Goal: Task Accomplishment & Management: Use online tool/utility

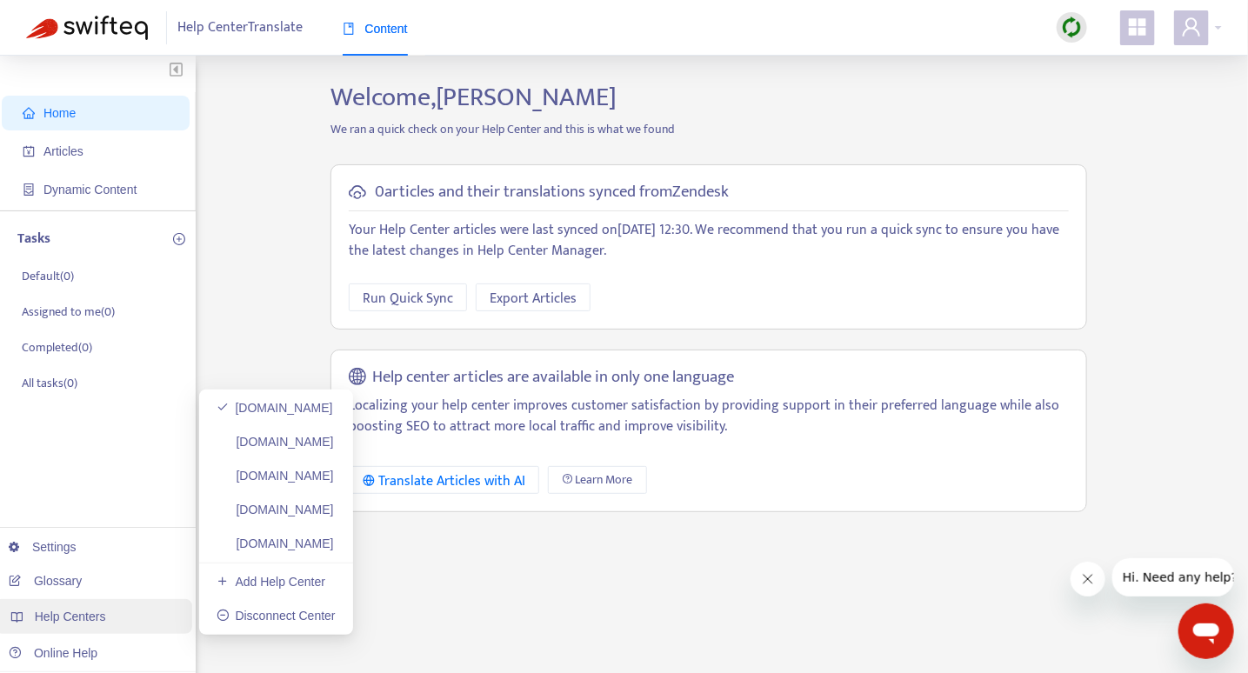
click at [88, 617] on span "Help Centers" at bounding box center [70, 617] width 71 height 14
click at [104, 613] on div "Help Centers" at bounding box center [93, 616] width 197 height 35
click at [255, 578] on link "Add Help Center" at bounding box center [271, 582] width 109 height 14
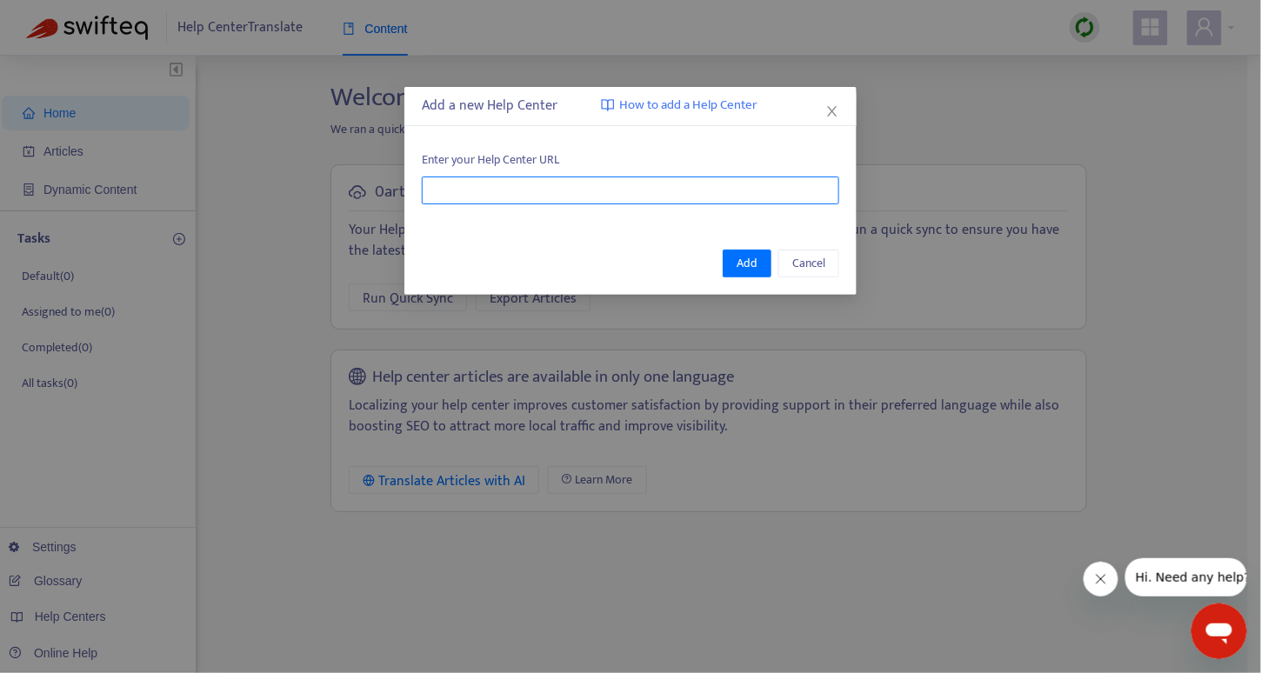
click at [521, 192] on input "text" at bounding box center [631, 191] width 418 height 28
paste input "**********"
type input "**********"
click at [709, 238] on div "Add Cancel" at bounding box center [630, 263] width 452 height 63
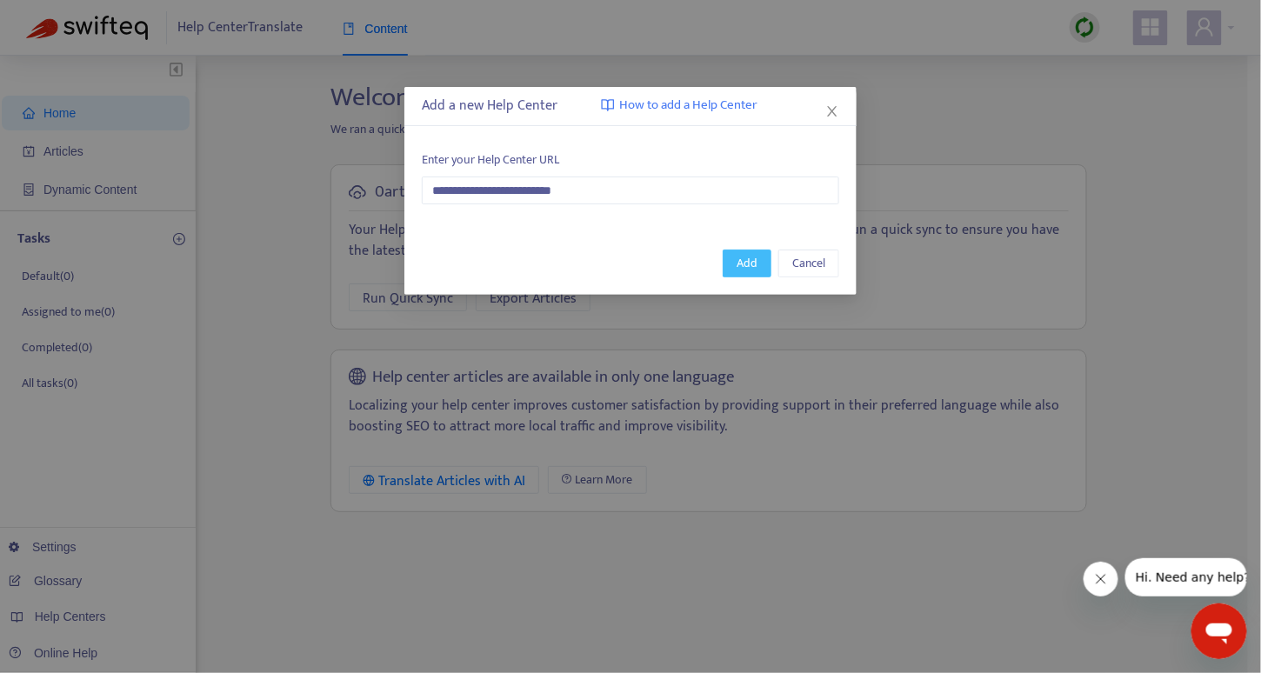
click at [739, 261] on span "Add" at bounding box center [747, 263] width 21 height 19
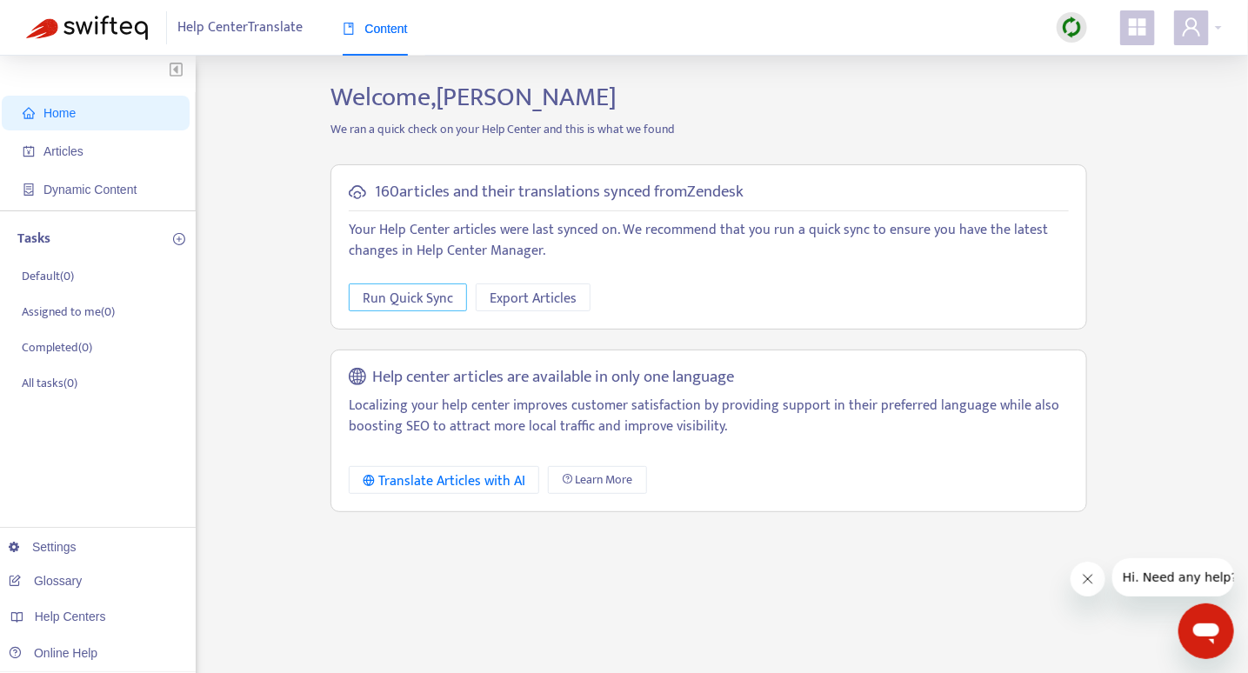
click at [455, 300] on button "Run Quick Sync" at bounding box center [408, 298] width 118 height 28
click at [484, 478] on div "Translate Articles with AI" at bounding box center [444, 482] width 163 height 22
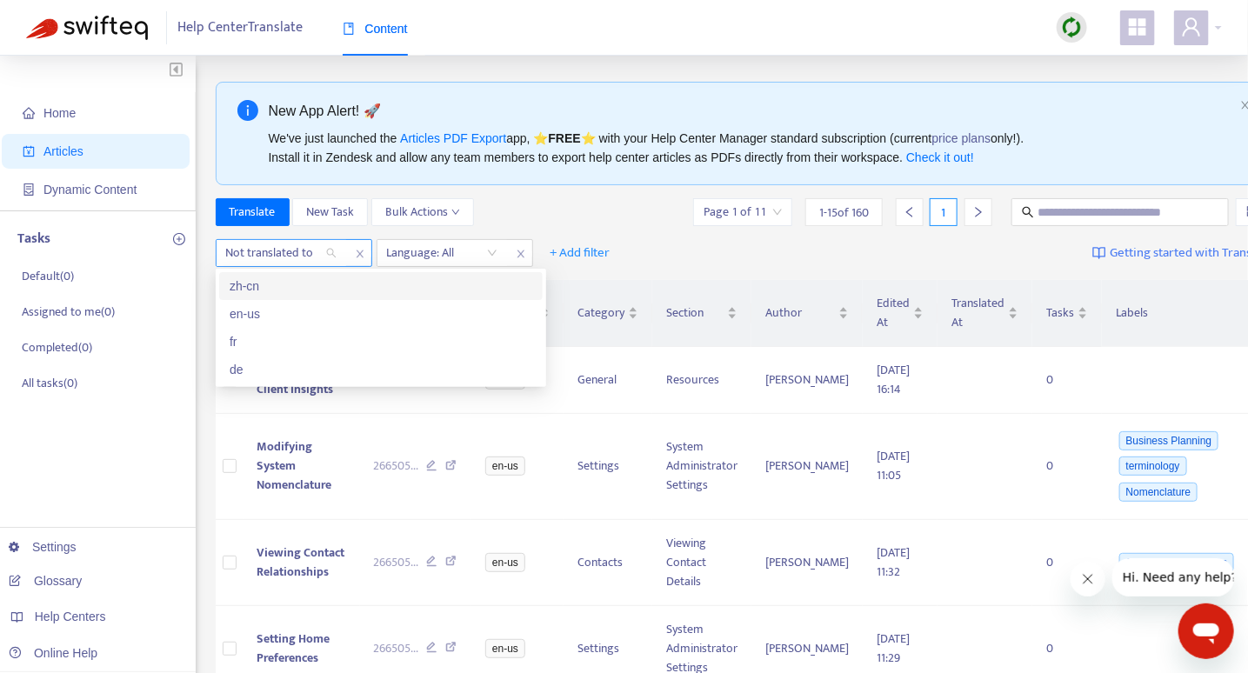
click at [334, 256] on div "Not translated to" at bounding box center [282, 253] width 130 height 26
click at [304, 341] on div "fr" at bounding box center [381, 341] width 303 height 19
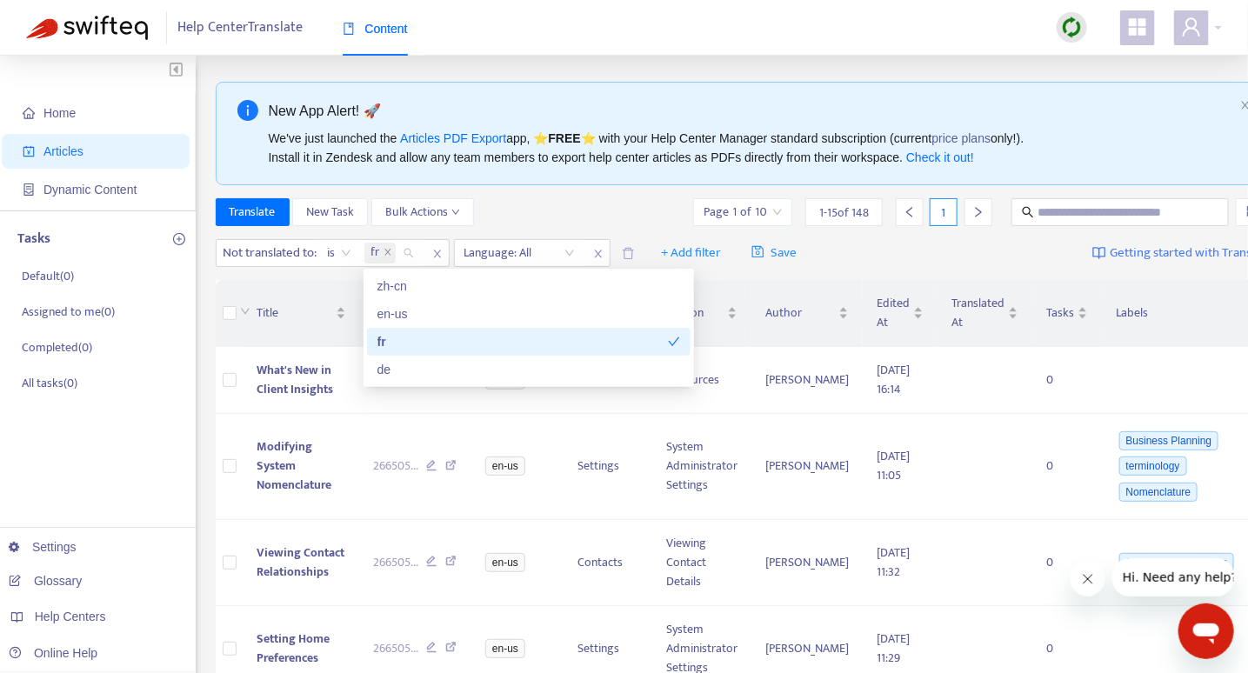
click at [400, 344] on div "fr" at bounding box center [522, 341] width 291 height 19
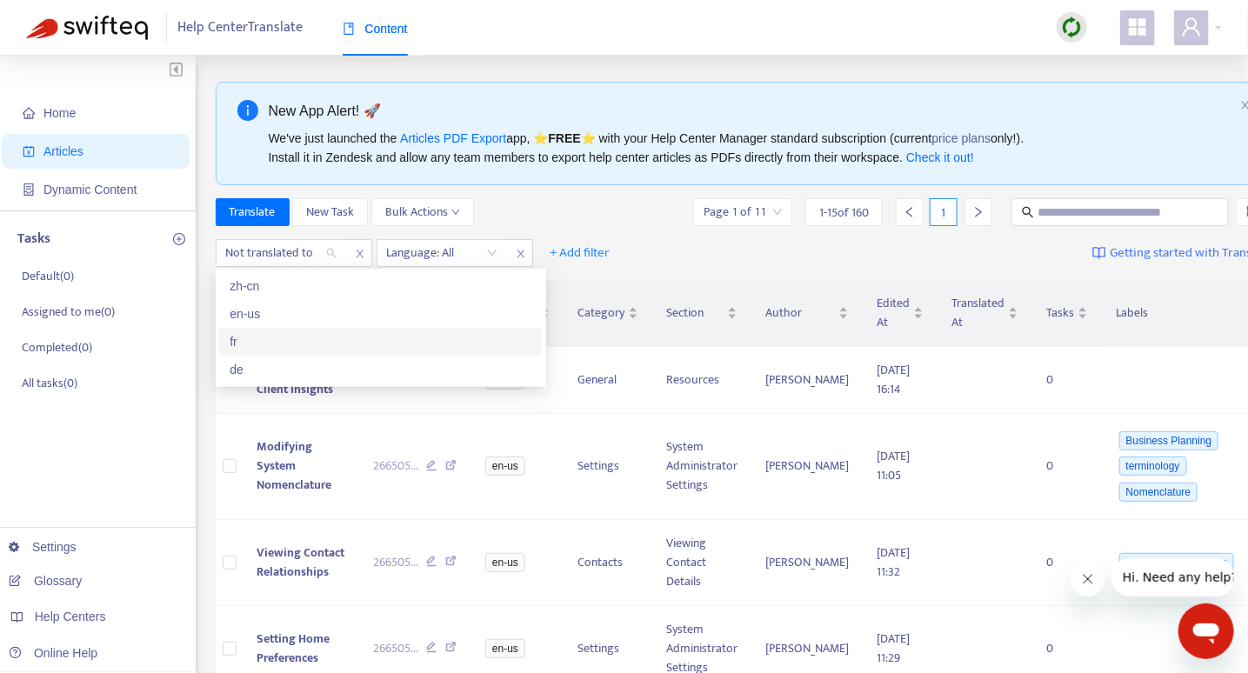
click at [327, 350] on div "fr" at bounding box center [381, 341] width 303 height 19
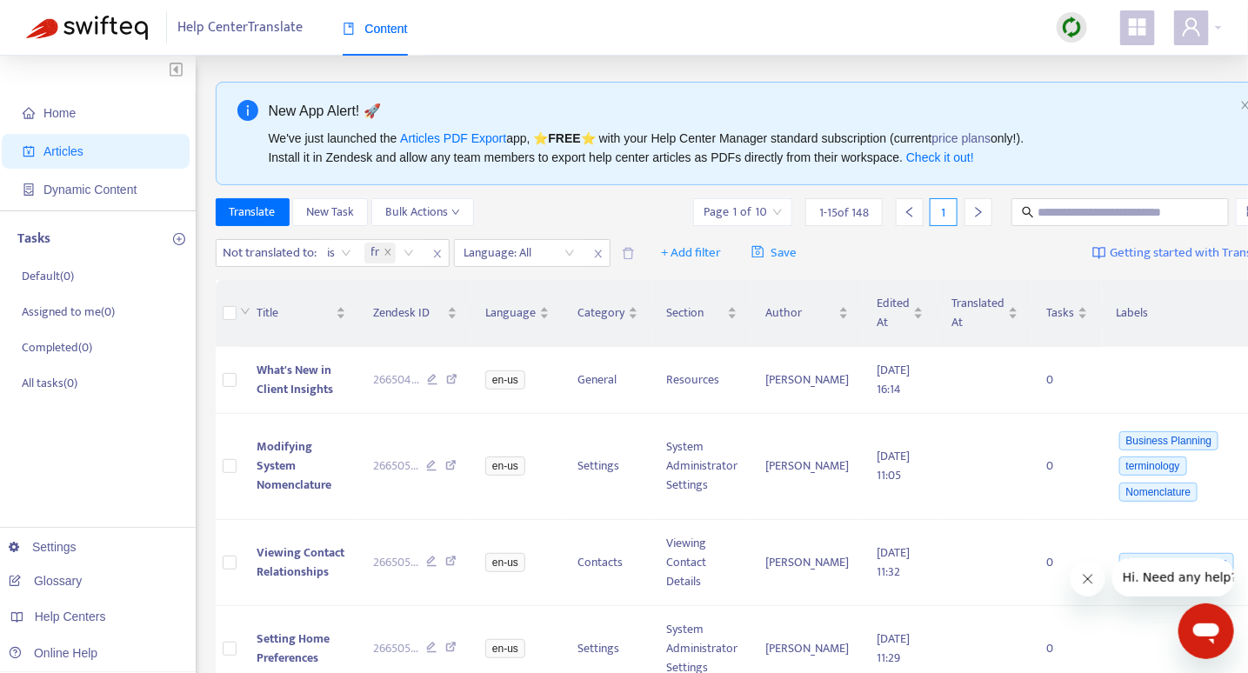
click at [560, 204] on div "Translate New Task Bulk Actions Page 1 of 10 1 - 15 of 148 1" at bounding box center [744, 212] width 1057 height 28
click at [1213, 104] on div "New App Alert! 🚀 We've just launched the Articles PDF Export app, ⭐ FREE ⭐️ wit…" at bounding box center [744, 134] width 1057 height 104
click at [1240, 106] on icon "close" at bounding box center [1245, 105] width 10 height 10
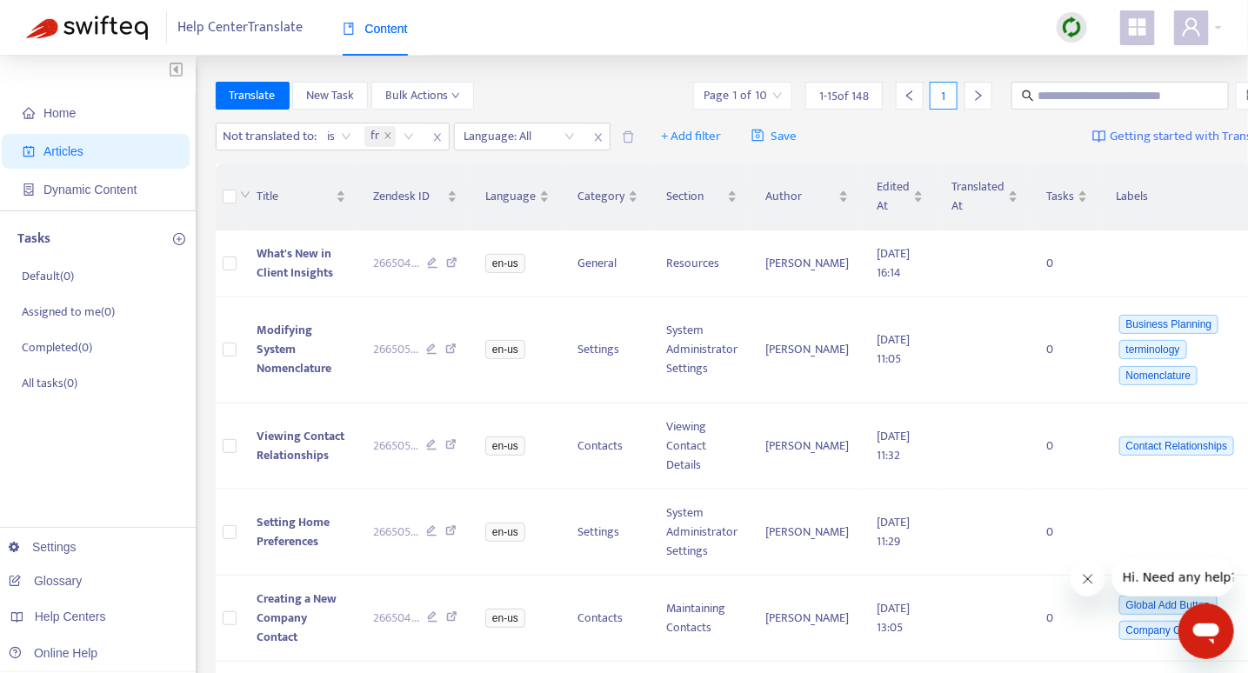
click at [735, 96] on input "search" at bounding box center [743, 96] width 78 height 26
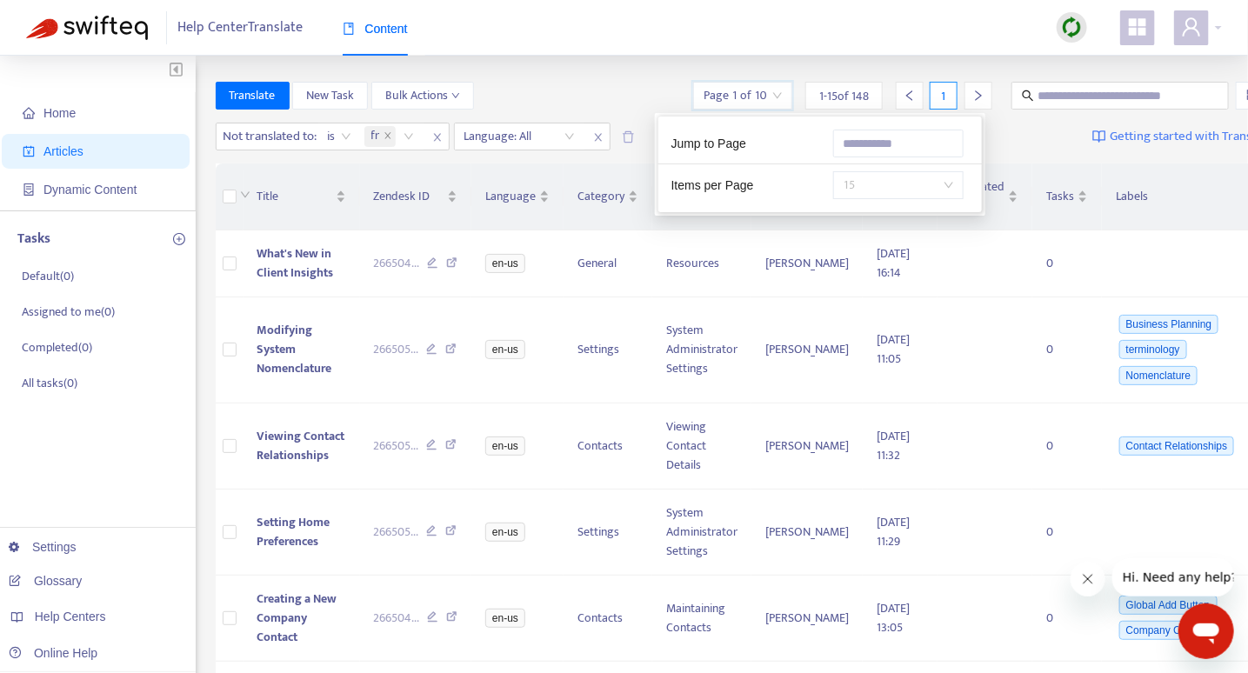
click at [948, 181] on span "15" at bounding box center [899, 185] width 110 height 26
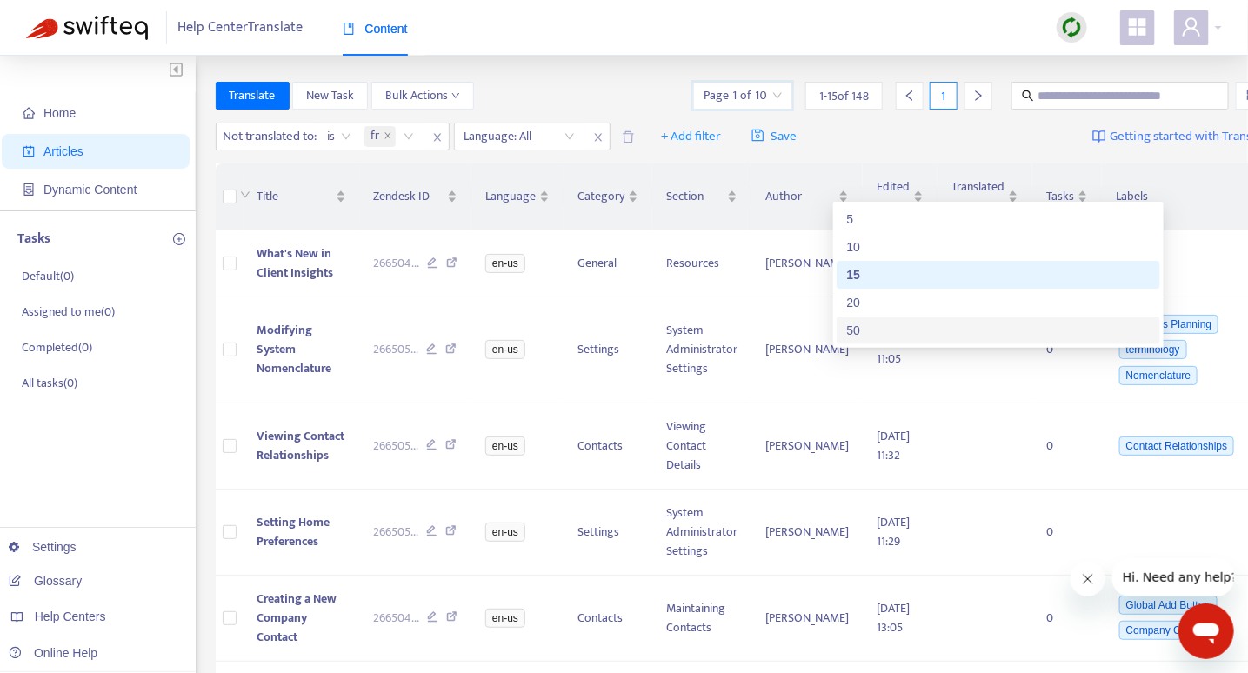
click at [939, 328] on div "50" at bounding box center [998, 330] width 303 height 19
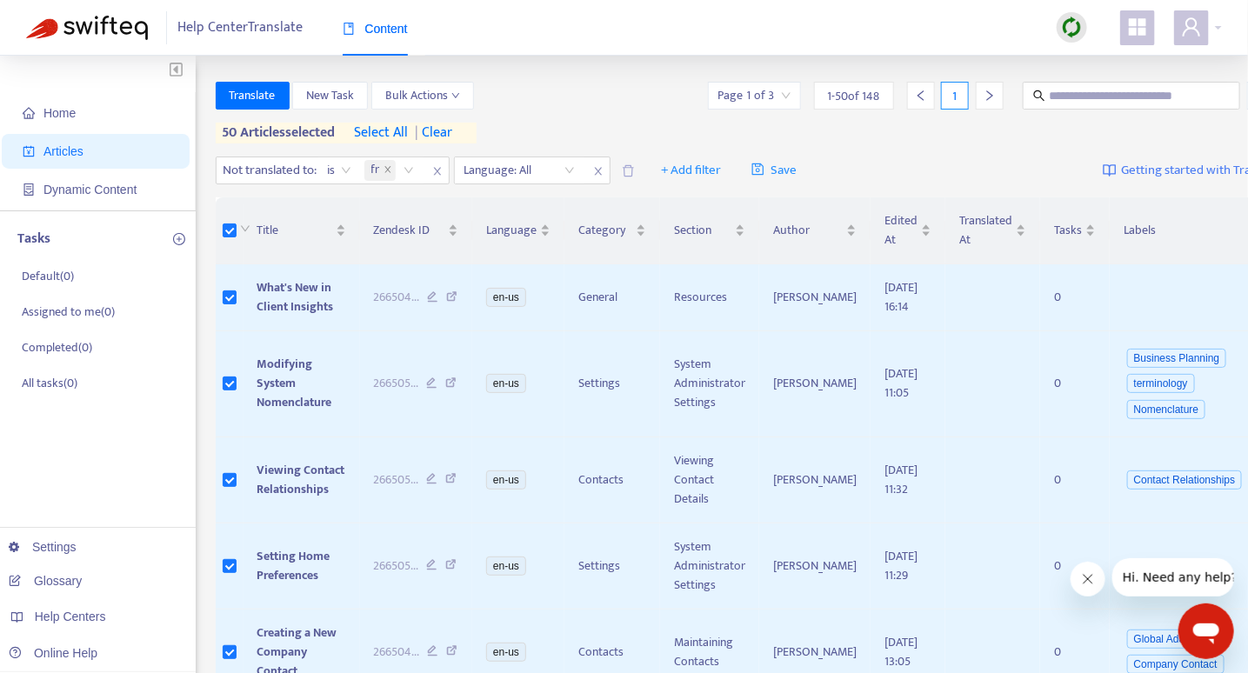
click at [986, 95] on icon "right" at bounding box center [989, 95] width 6 height 10
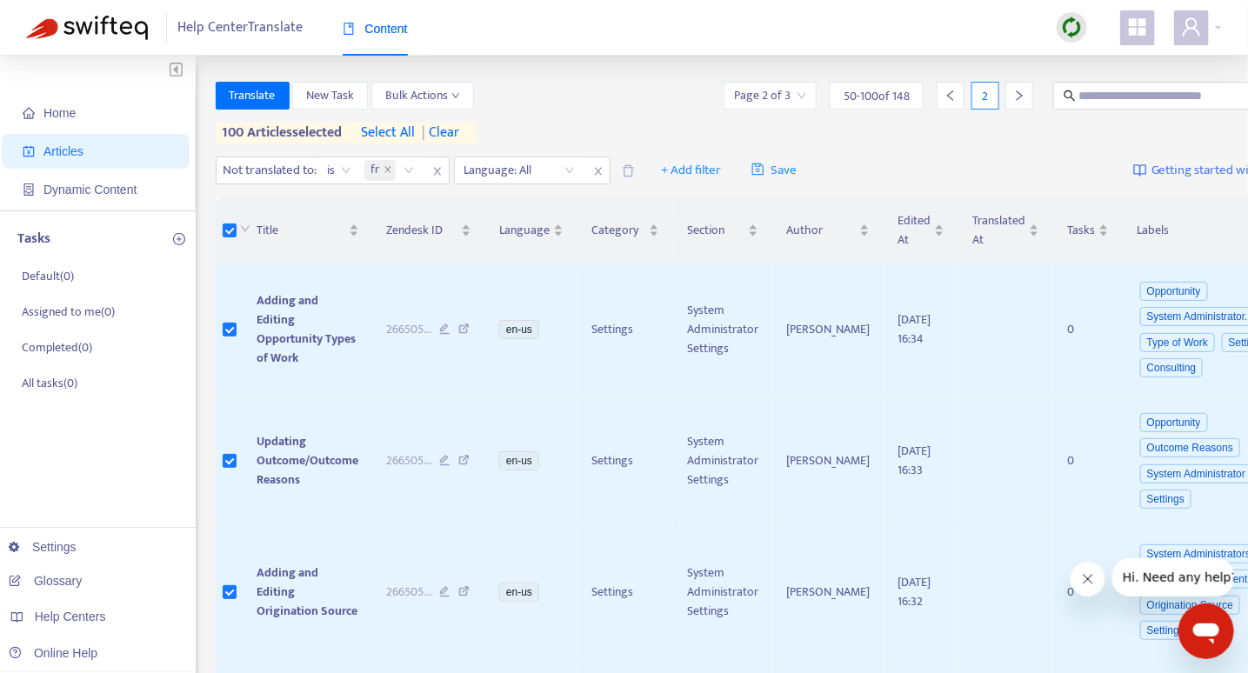
click at [1013, 97] on icon "right" at bounding box center [1019, 96] width 12 height 12
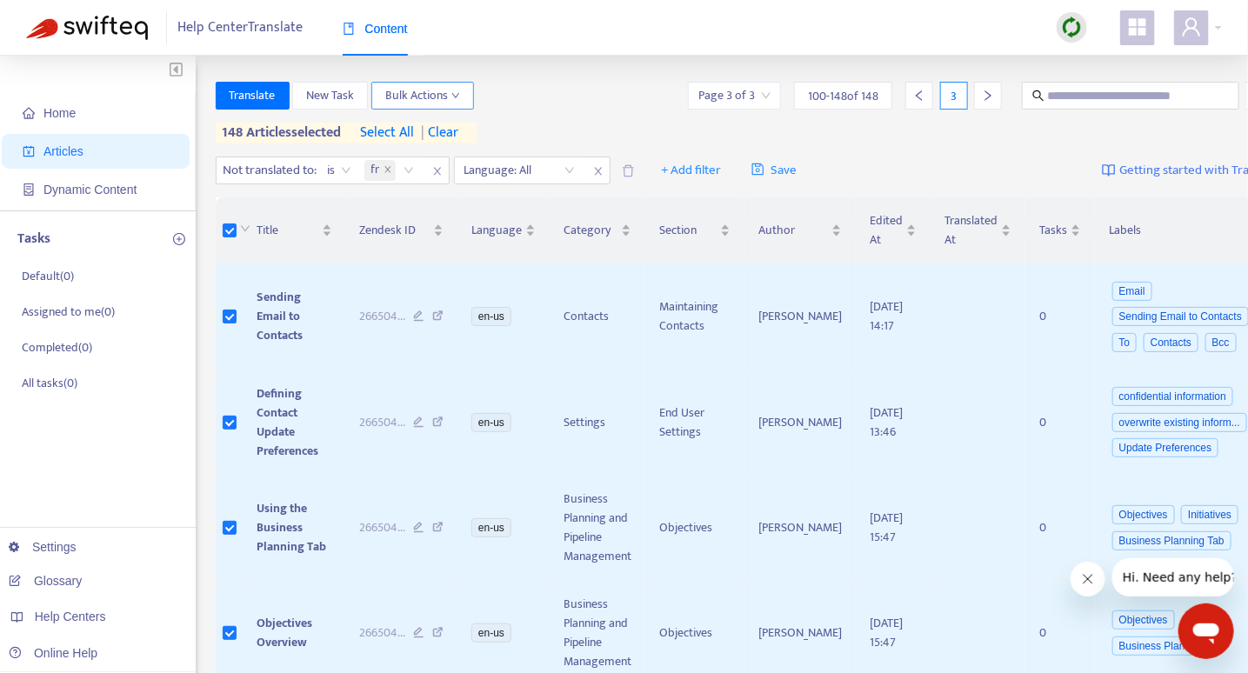
click at [452, 92] on icon "down" at bounding box center [455, 95] width 9 height 9
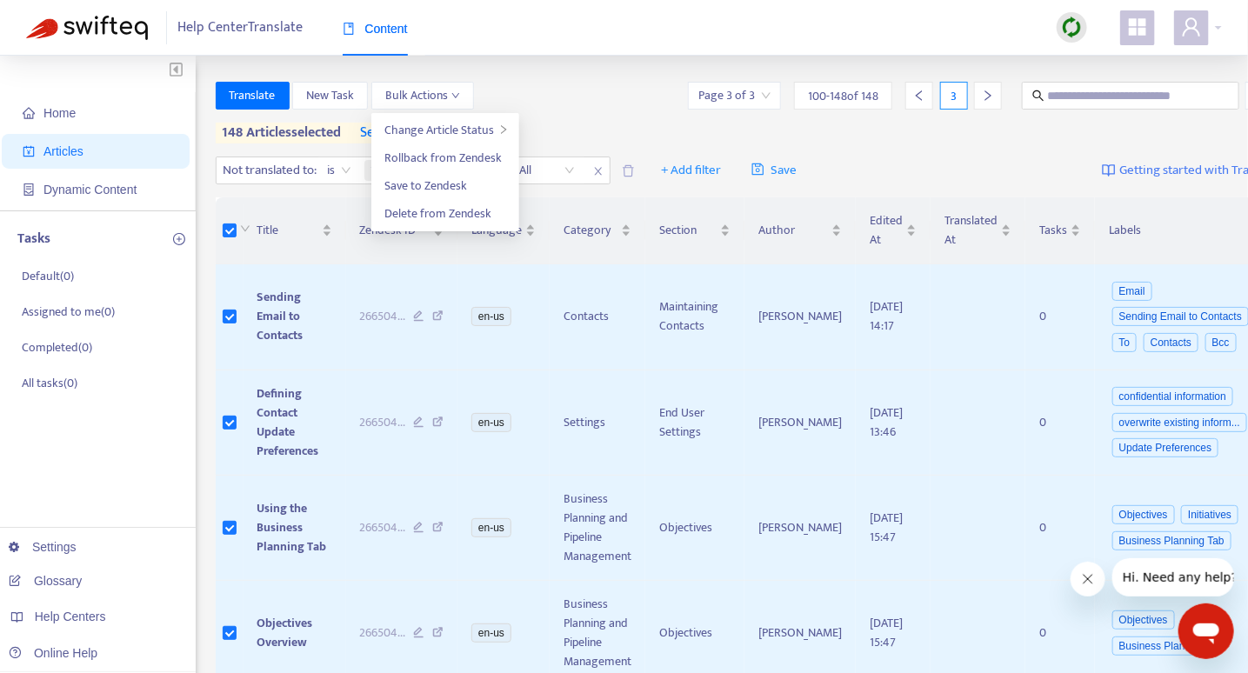
click at [501, 90] on div "Translate New Task Bulk Actions Page 3 of 3 100 - 148 of 148 3" at bounding box center [749, 96] width 1066 height 28
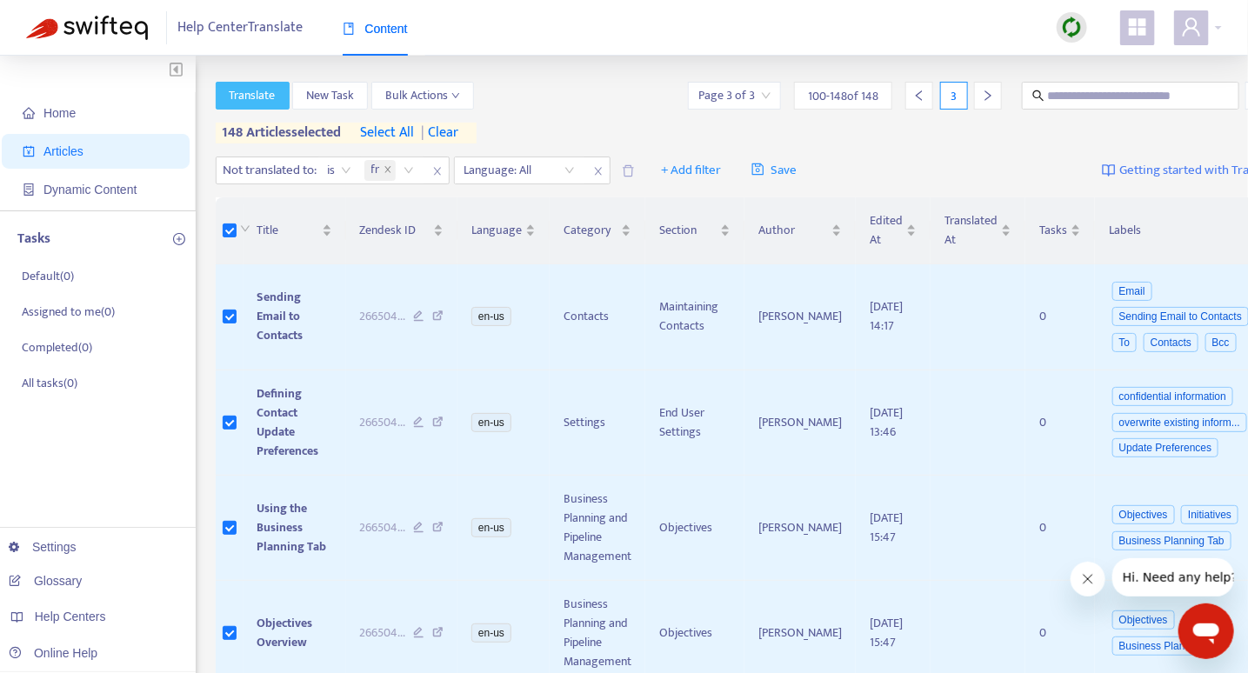
click at [243, 96] on span "Translate" at bounding box center [253, 95] width 46 height 19
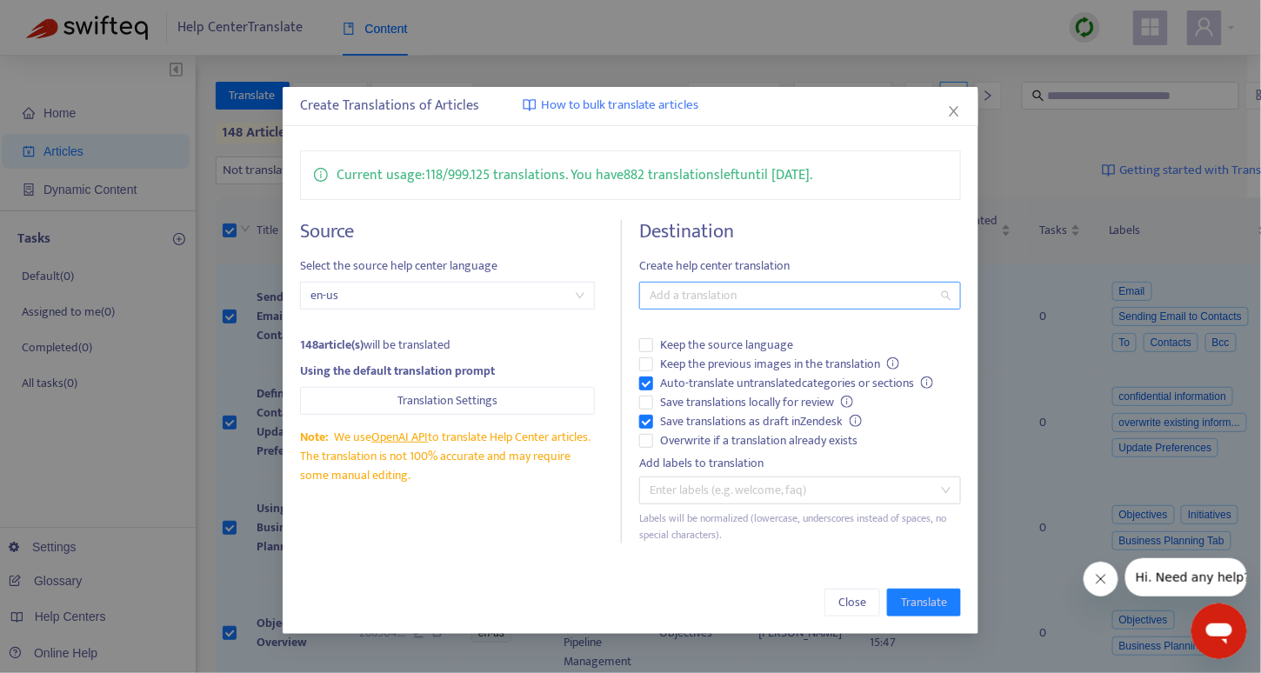
click at [669, 291] on div at bounding box center [792, 295] width 296 height 21
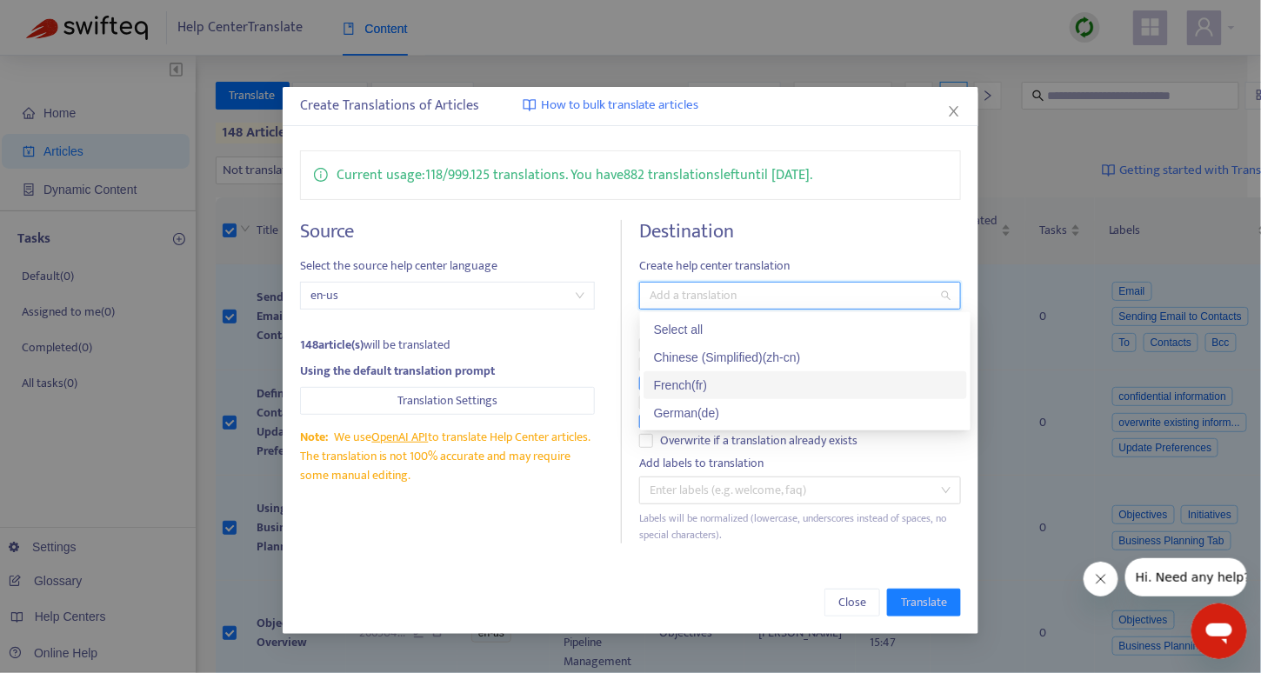
click at [694, 381] on div "French ( fr )" at bounding box center [805, 385] width 303 height 19
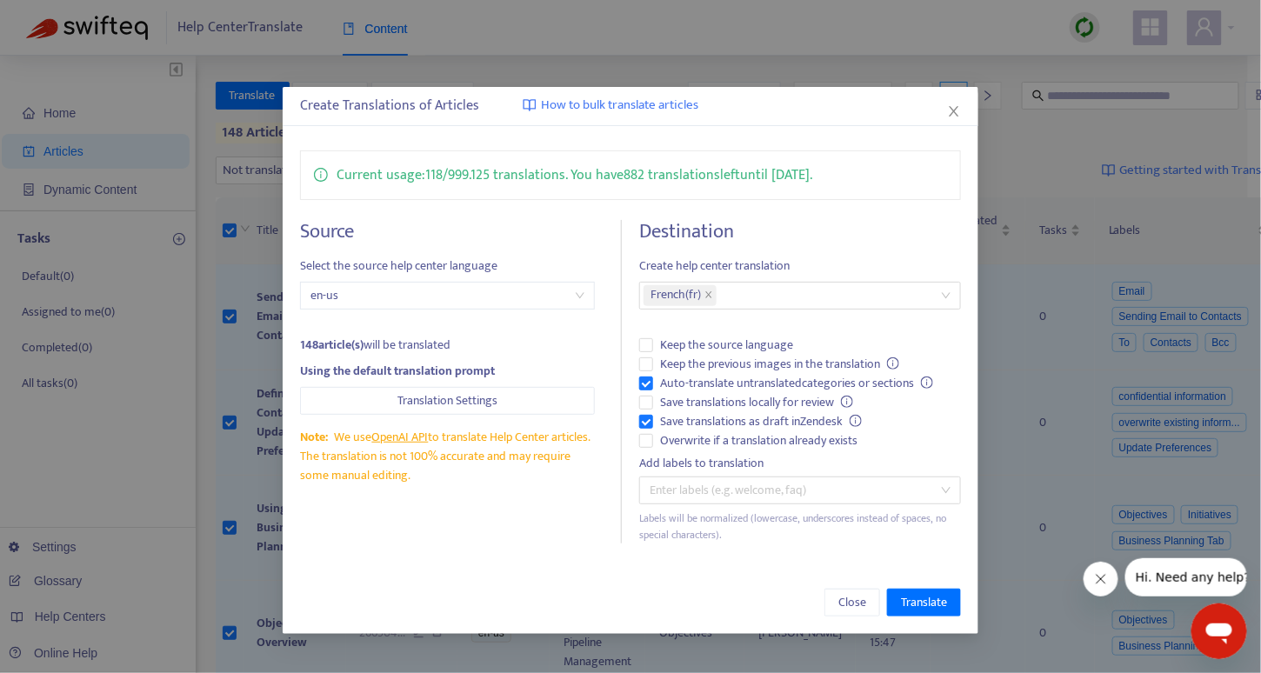
click at [877, 217] on div "Current usage: 118 / 999.125 translations . You have 882 translations left unti…" at bounding box center [631, 347] width 696 height 428
click at [939, 493] on div at bounding box center [792, 490] width 296 height 21
click at [913, 602] on span "Translate" at bounding box center [924, 602] width 46 height 19
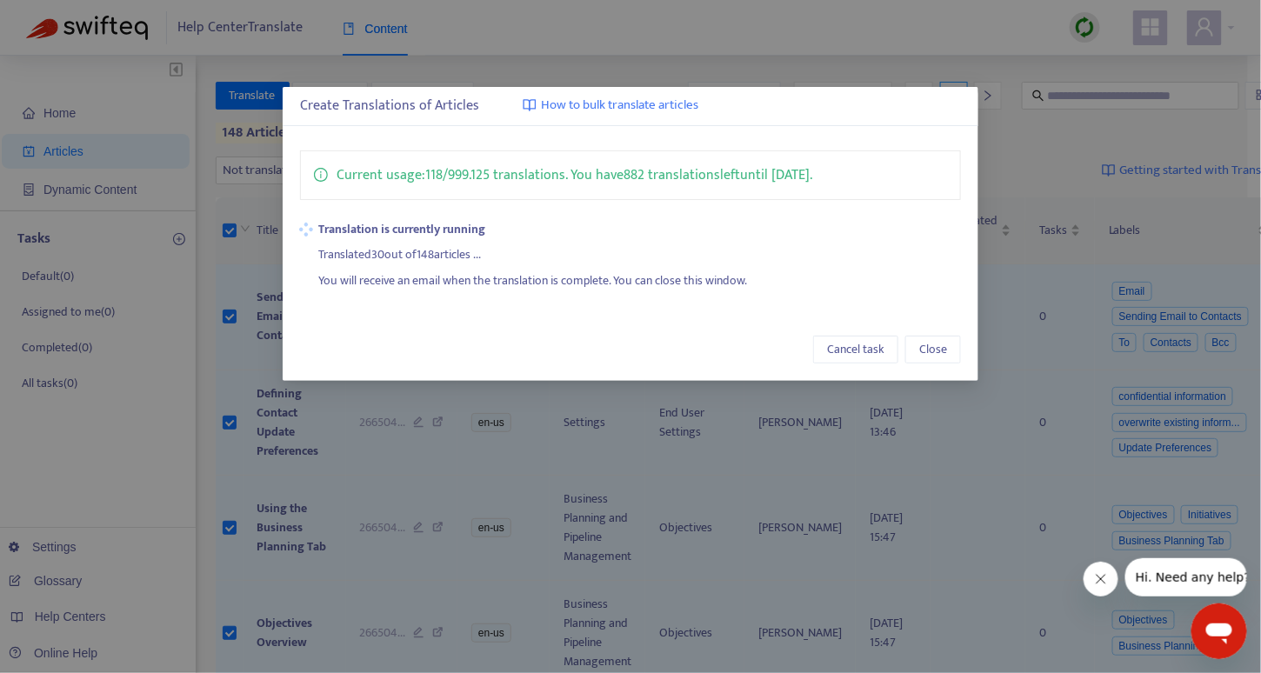
click at [683, 237] on strong "Translation is currently running" at bounding box center [640, 229] width 643 height 19
